Goal: Task Accomplishment & Management: Use online tool/utility

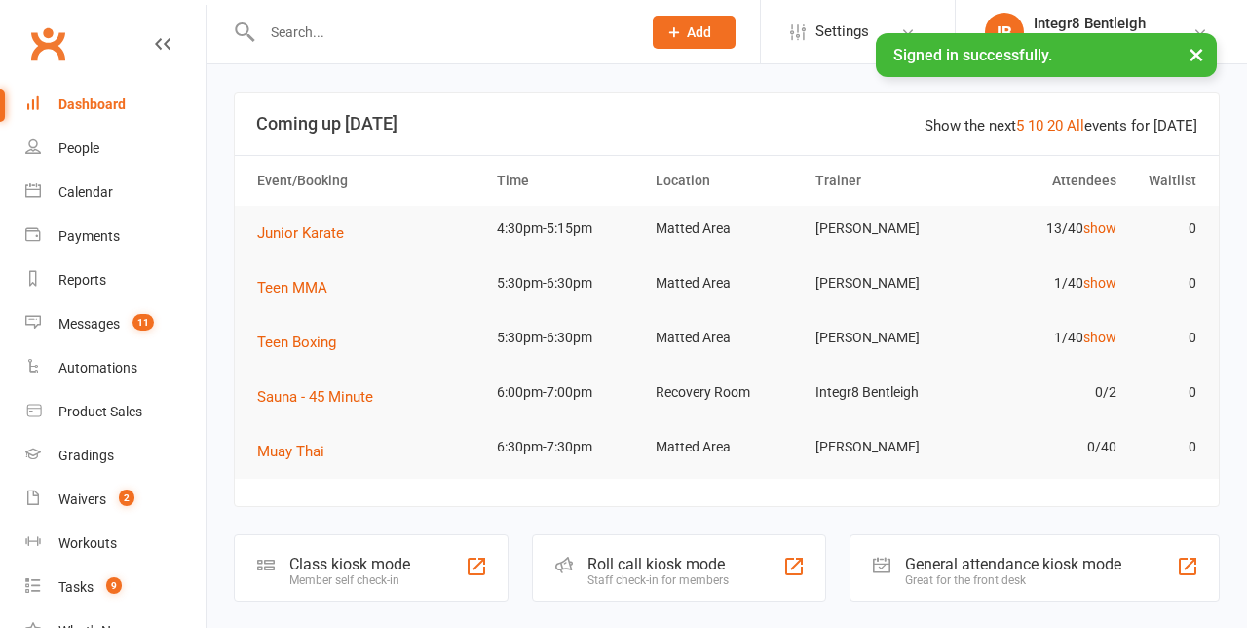
scroll to position [265, 0]
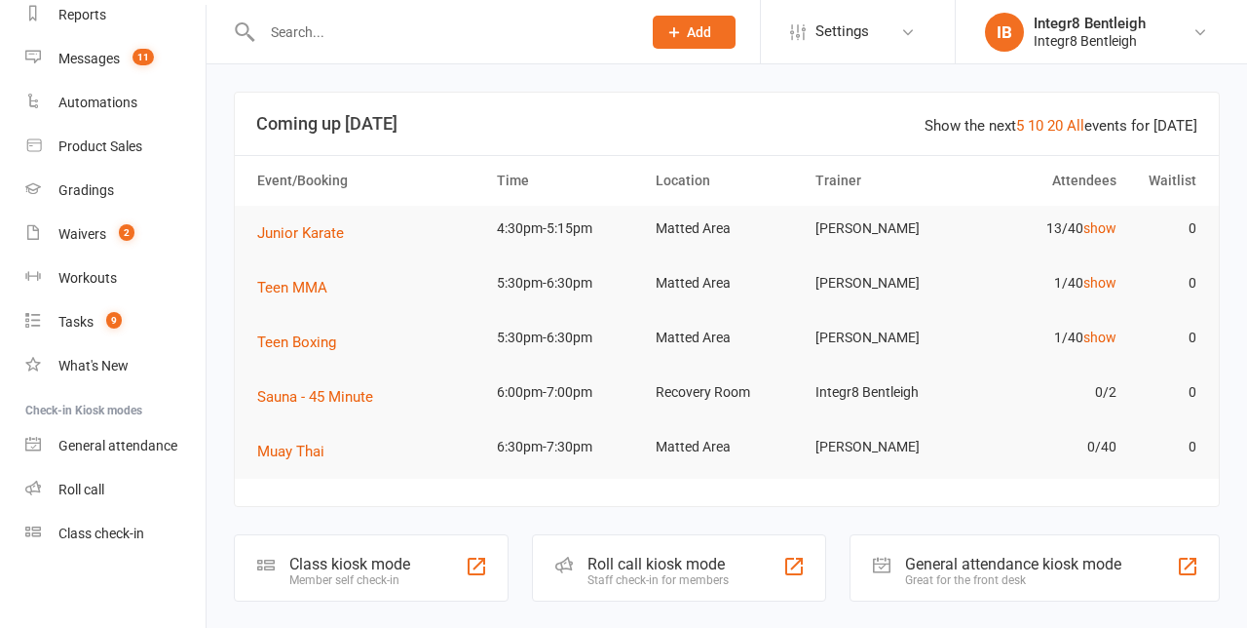
click at [75, 540] on div "Class check-in" at bounding box center [101, 533] width 86 height 16
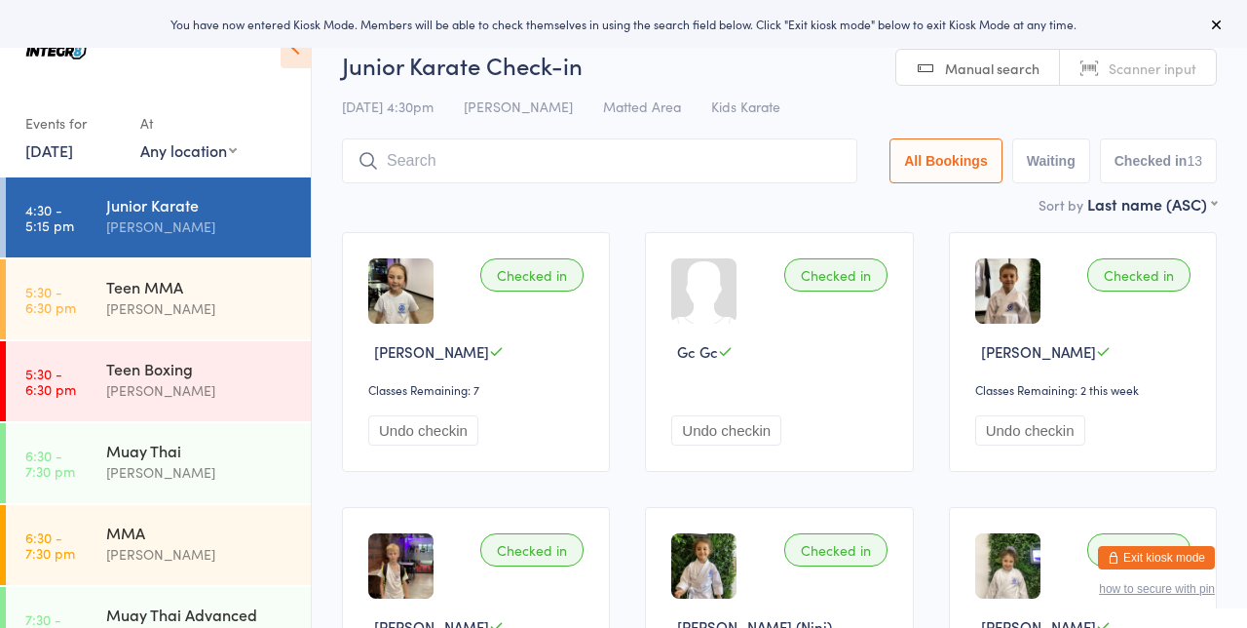
click at [1208, 51] on link "Scanner input" at bounding box center [1138, 68] width 156 height 37
click at [1213, 33] on button at bounding box center [1216, 24] width 23 height 23
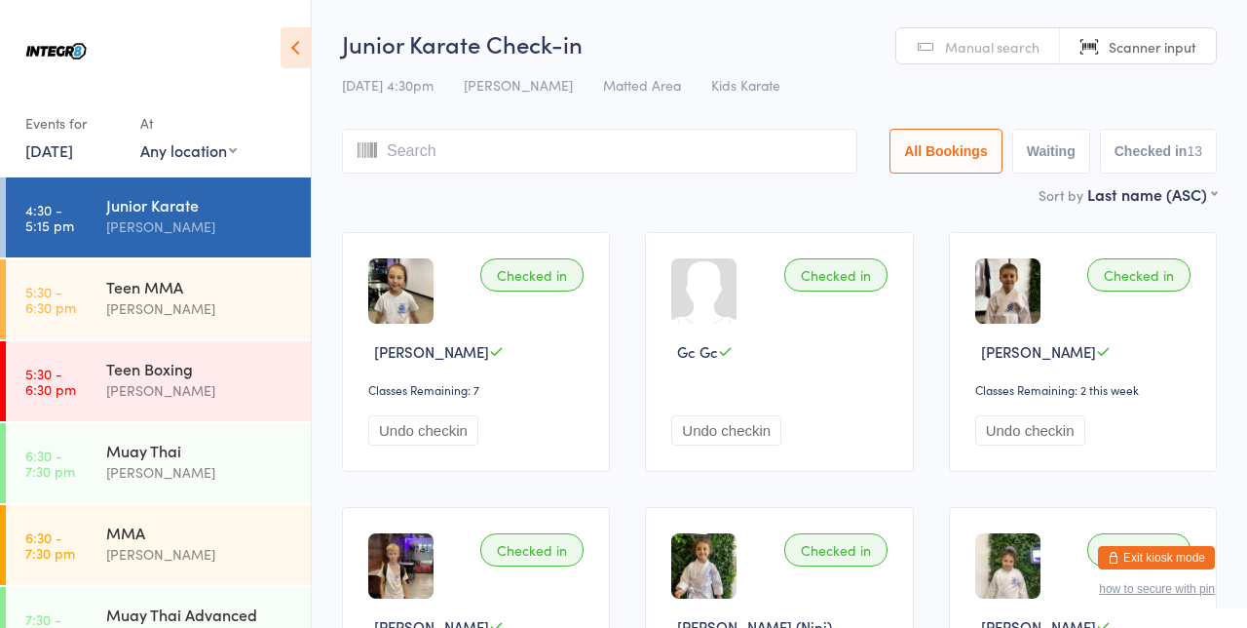
click at [404, 159] on input "search" at bounding box center [599, 151] width 515 height 45
click at [980, 54] on span "Manual search" at bounding box center [992, 46] width 95 height 19
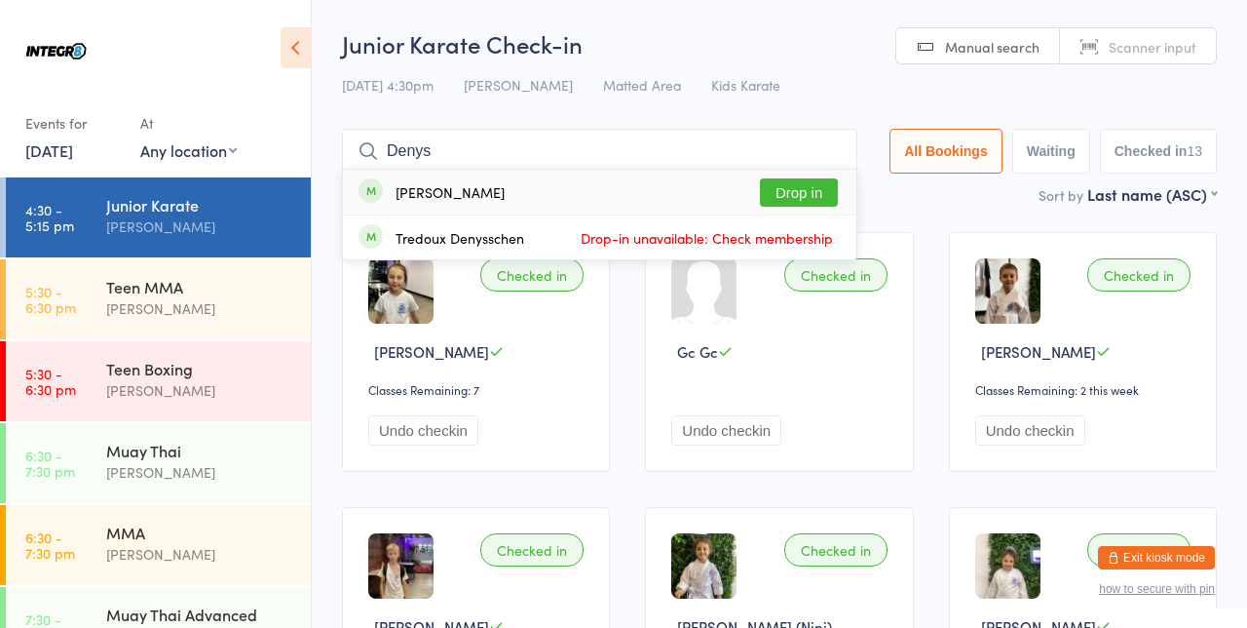
type input "Denys"
click at [793, 191] on button "Drop in" at bounding box center [799, 192] width 78 height 28
